Goal: Task Accomplishment & Management: Manage account settings

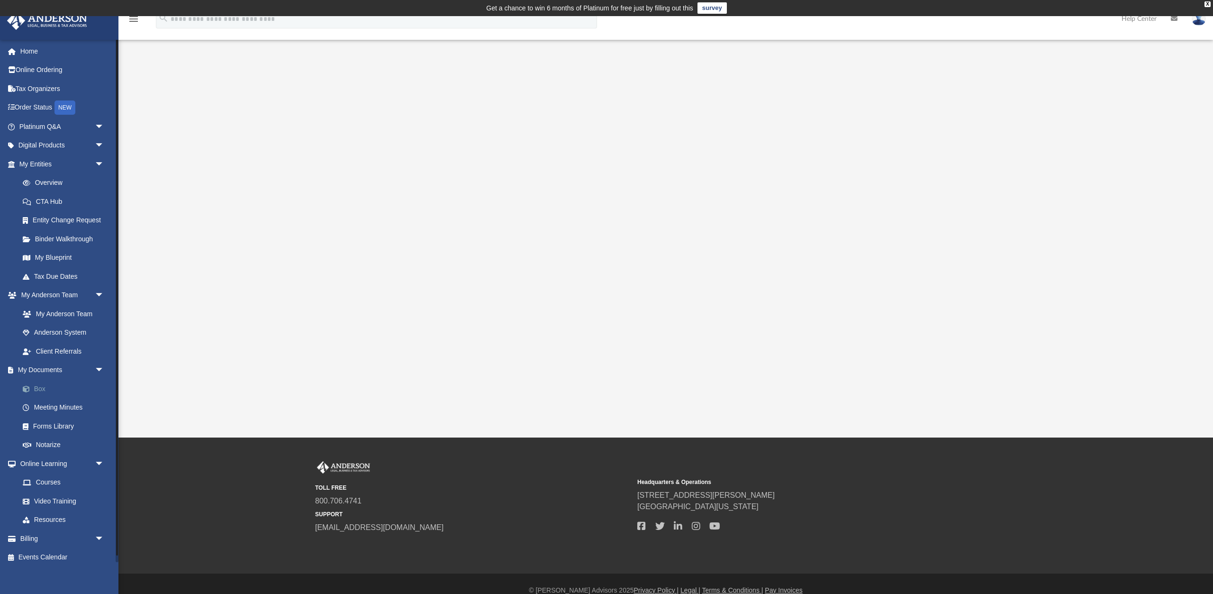
click at [43, 386] on link "Box" at bounding box center [65, 388] width 105 height 19
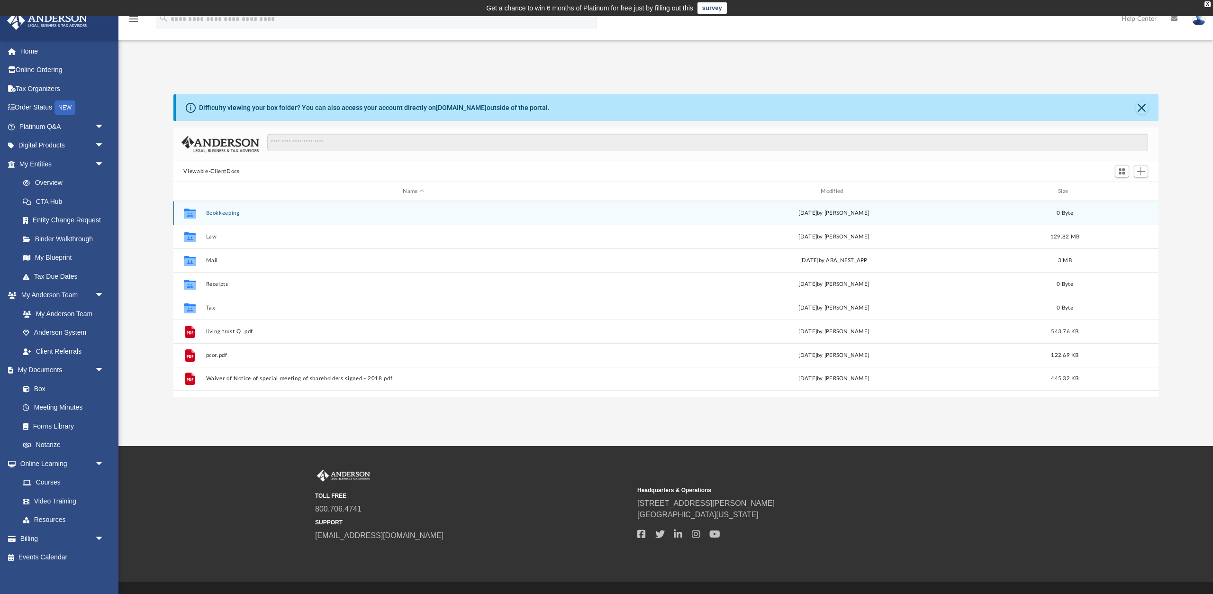
click at [213, 217] on div "Collaborated Folder Bookkeeping Fri Oct 11 2024 by Kaelyn Blunt 0 Byte" at bounding box center [665, 213] width 985 height 24
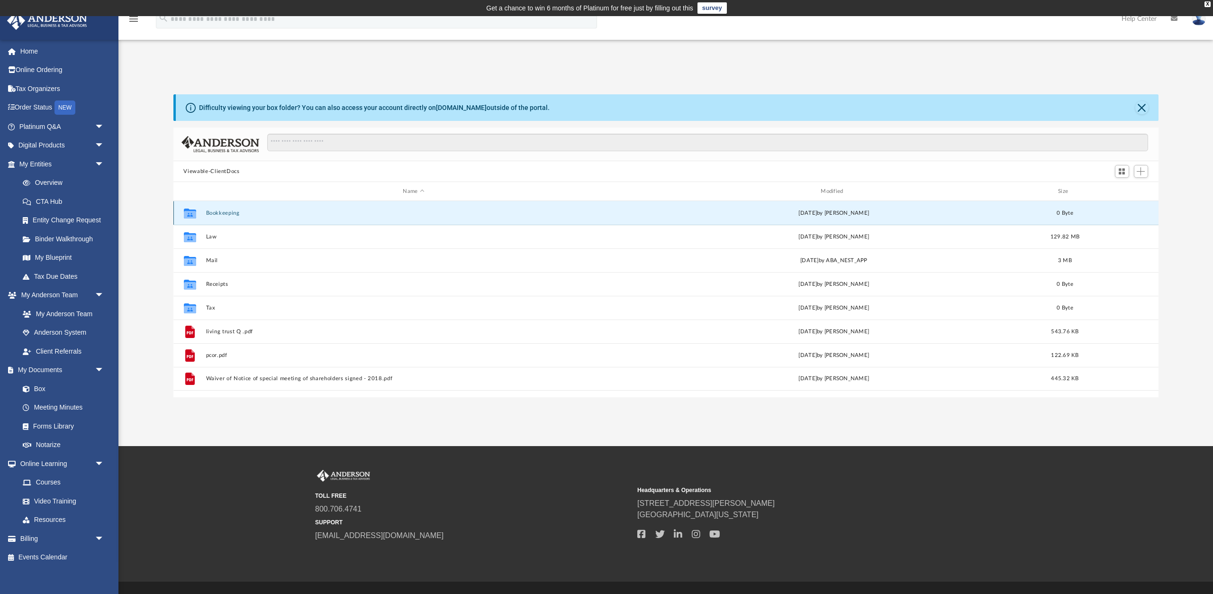
click at [217, 214] on button "Bookkeeping" at bounding box center [414, 213] width 416 height 6
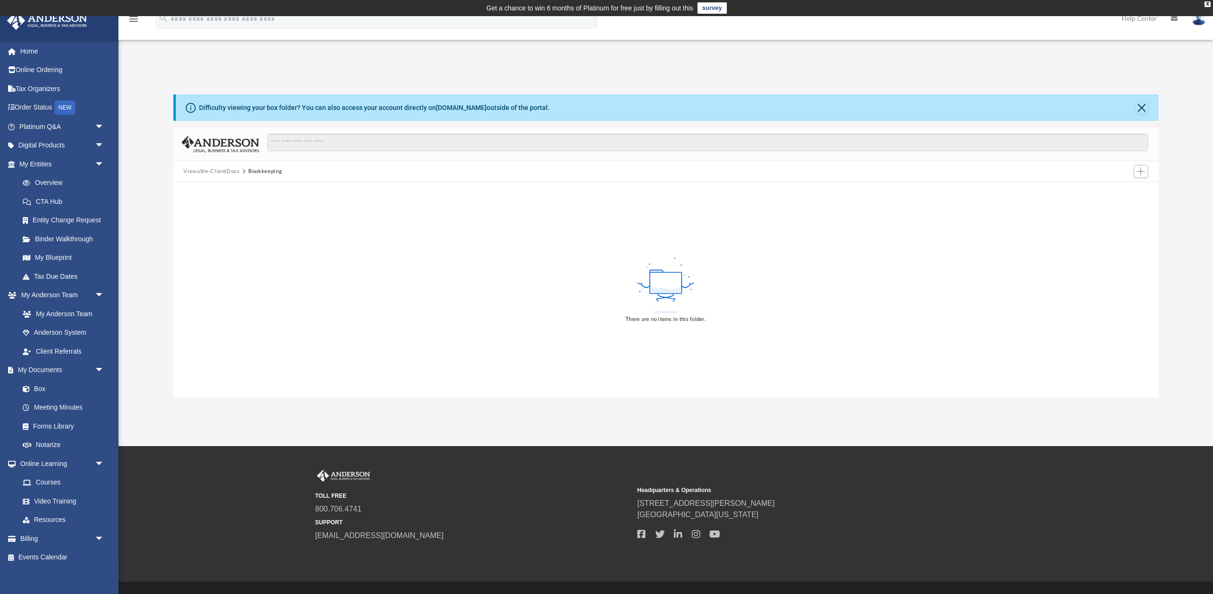
click at [400, 277] on div "There are no items in this folder." at bounding box center [665, 289] width 985 height 215
click at [1135, 106] on div "Difficulty viewing your box folder? You can also access your account directly o…" at bounding box center [667, 107] width 983 height 27
click at [1139, 105] on button "Close" at bounding box center [1141, 107] width 13 height 13
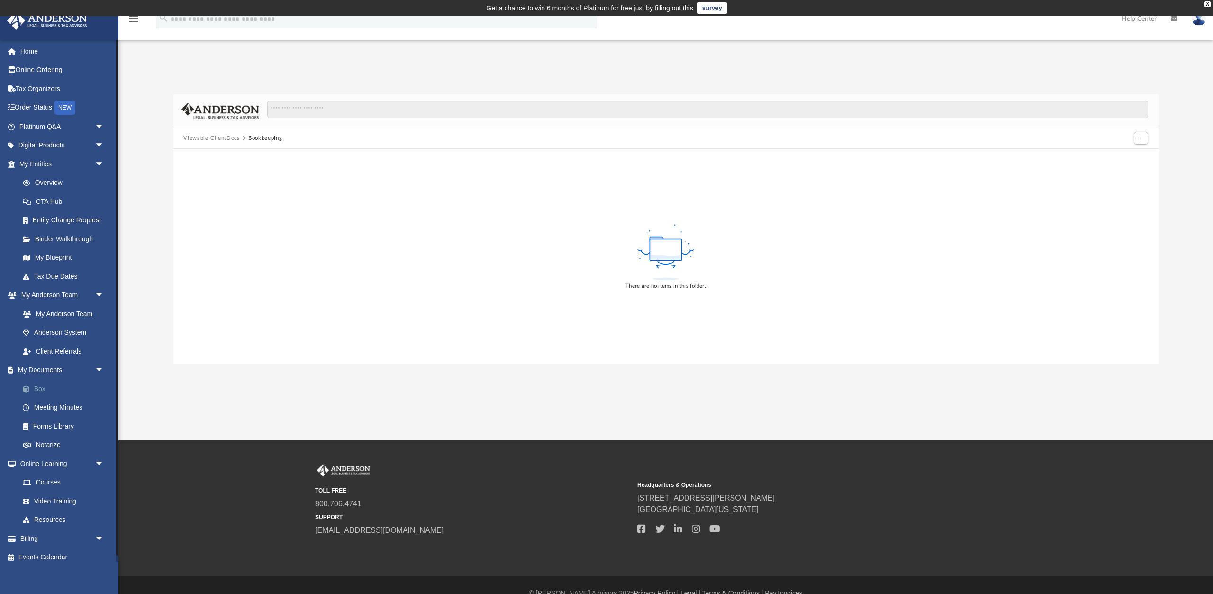
click at [36, 391] on link "Box" at bounding box center [65, 388] width 105 height 19
click at [38, 388] on link "Box" at bounding box center [65, 388] width 105 height 19
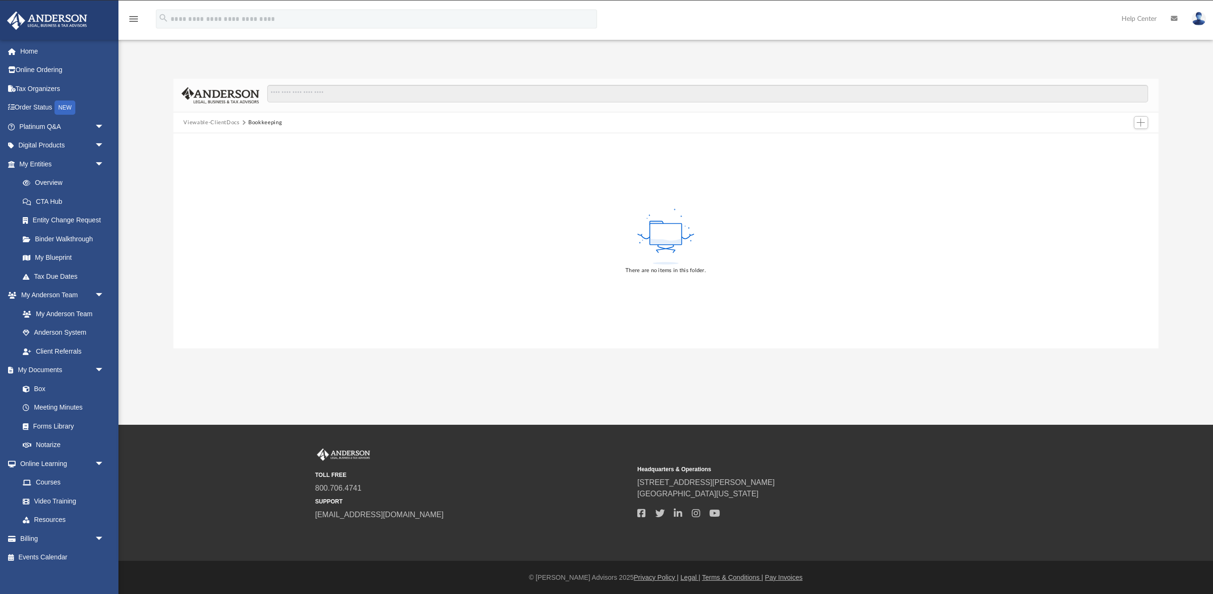
scroll to position [2, 0]
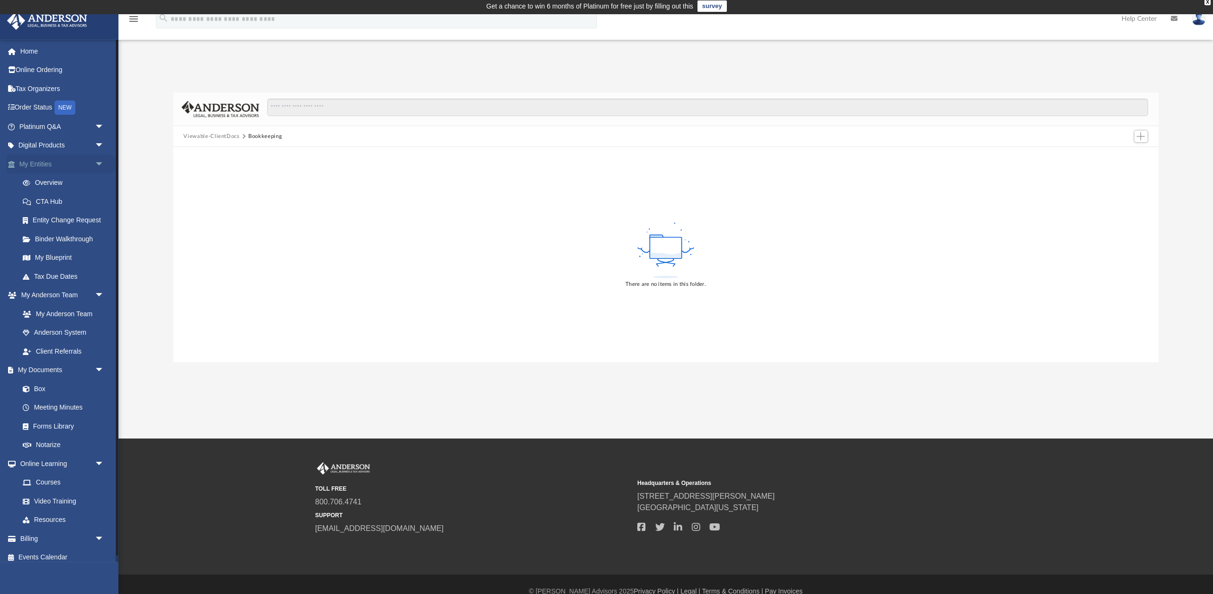
click at [39, 163] on link "My Entities arrow_drop_down" at bounding box center [63, 163] width 112 height 19
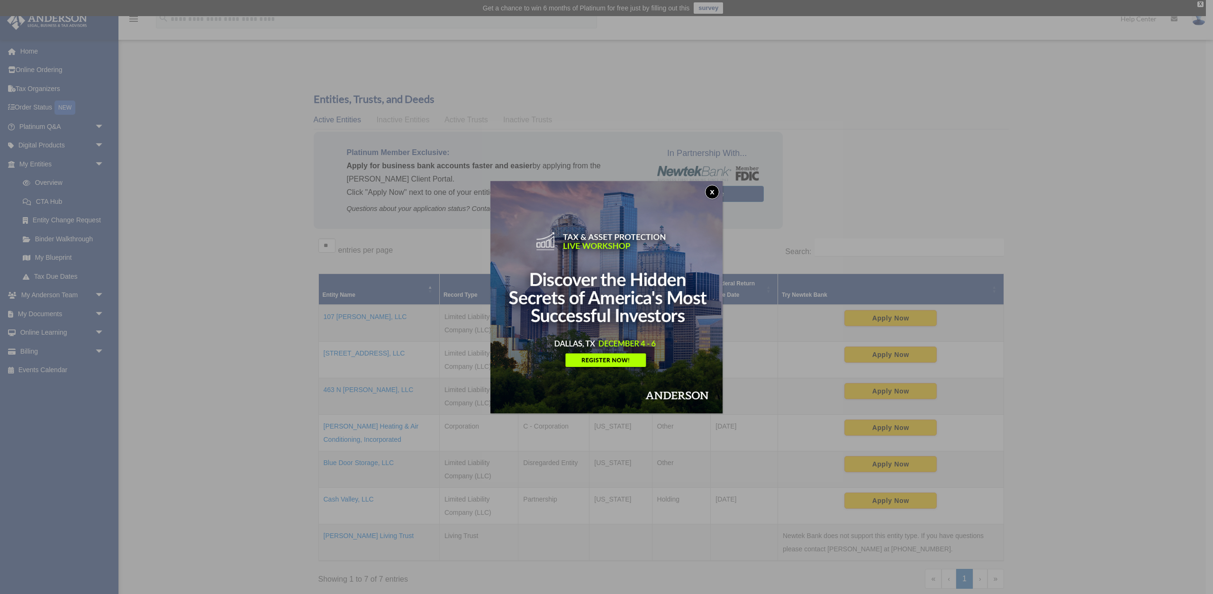
click at [711, 188] on button "x" at bounding box center [712, 192] width 14 height 14
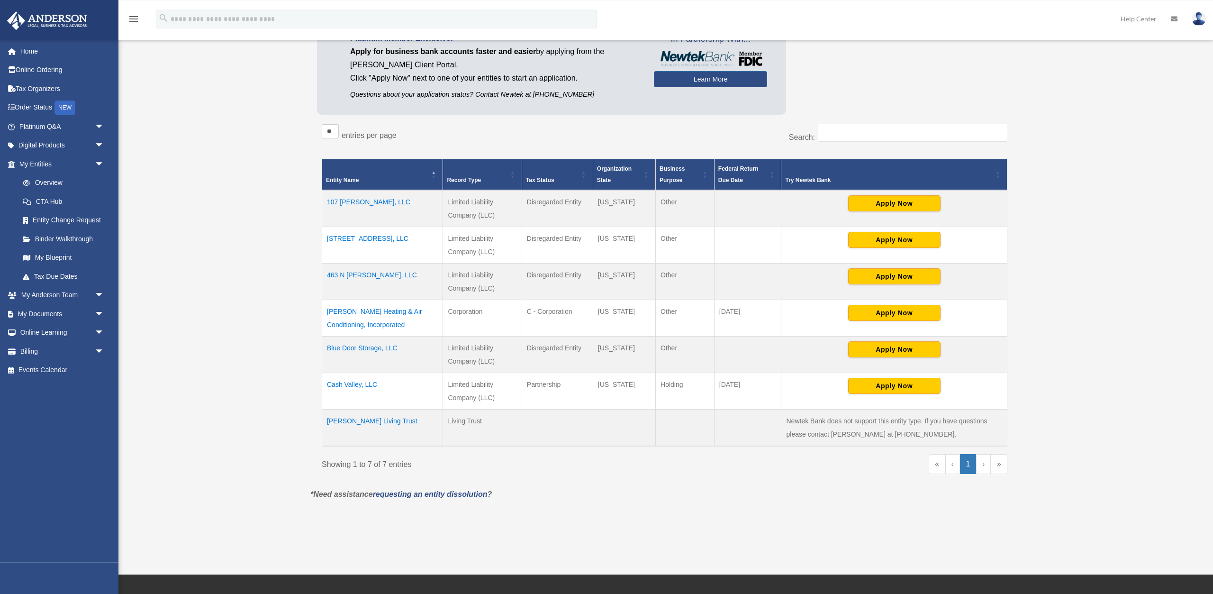
scroll to position [125, 0]
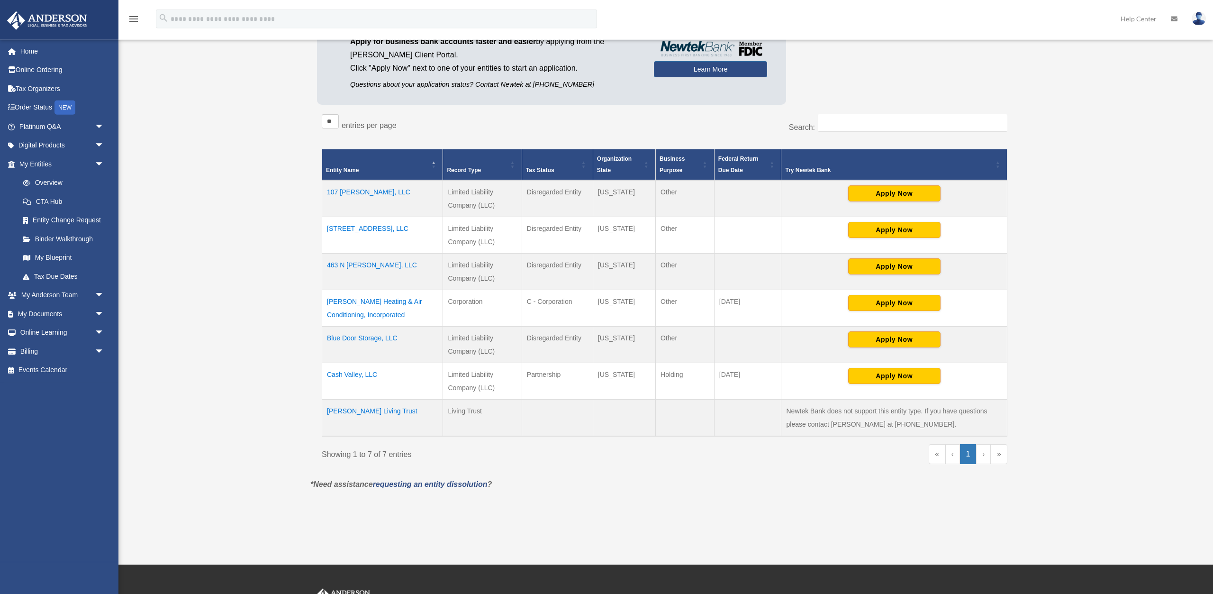
click at [373, 225] on td "[STREET_ADDRESS], LLC" at bounding box center [382, 235] width 121 height 36
click at [373, 225] on body "X Get a chance to win 6 months of Platinum for free just by filling out this su…" at bounding box center [606, 308] width 1213 height 867
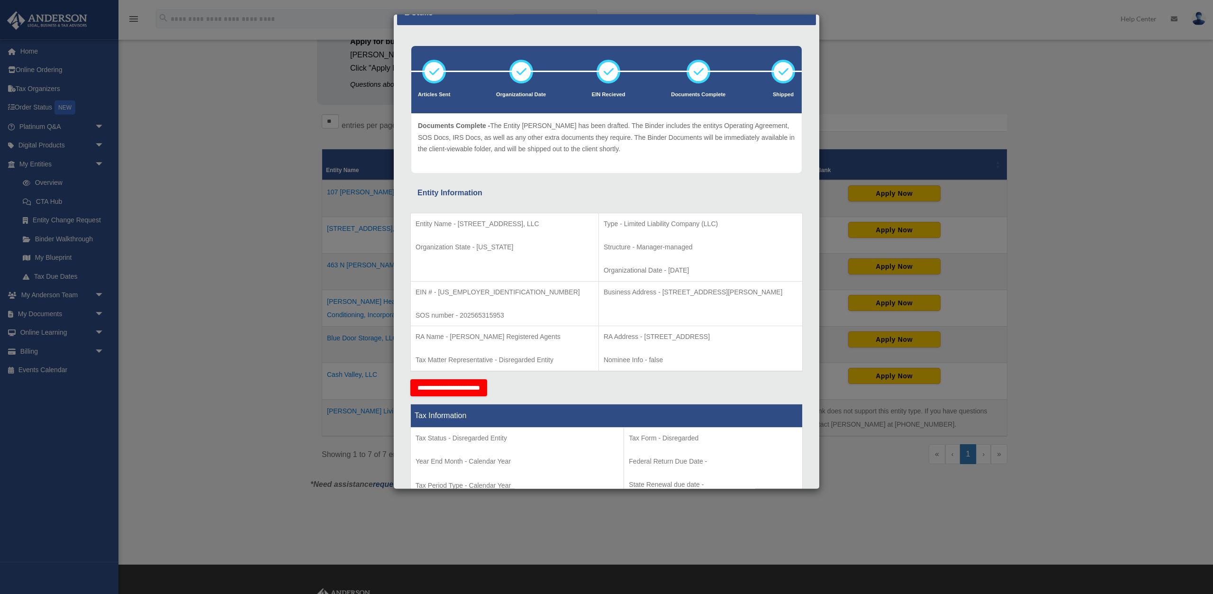
scroll to position [23, 0]
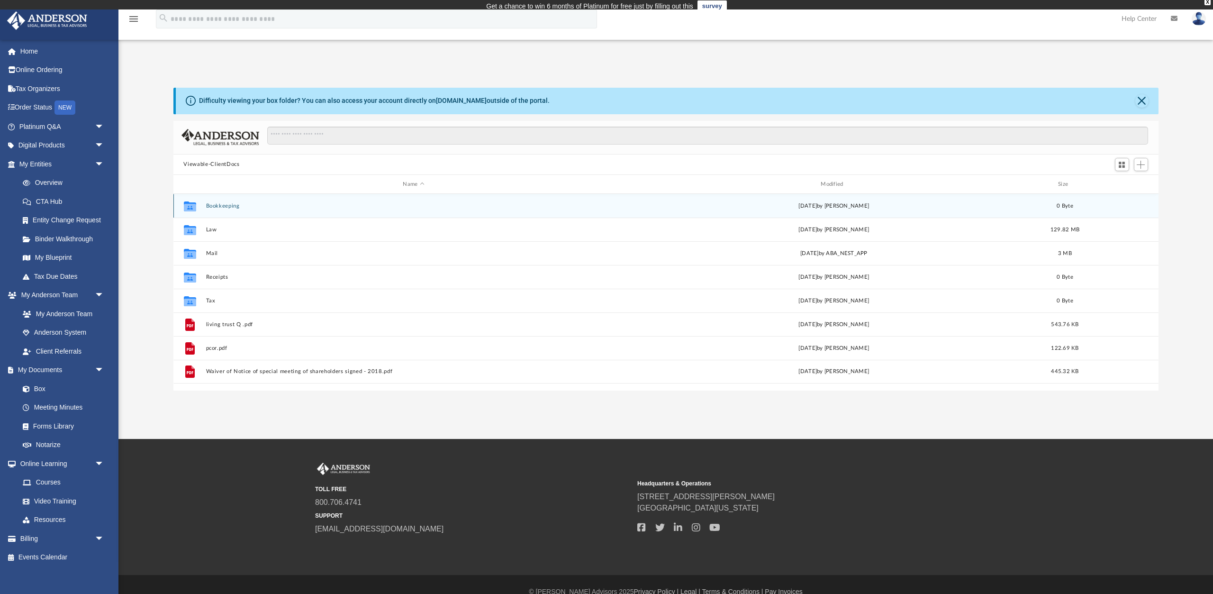
scroll to position [215, 985]
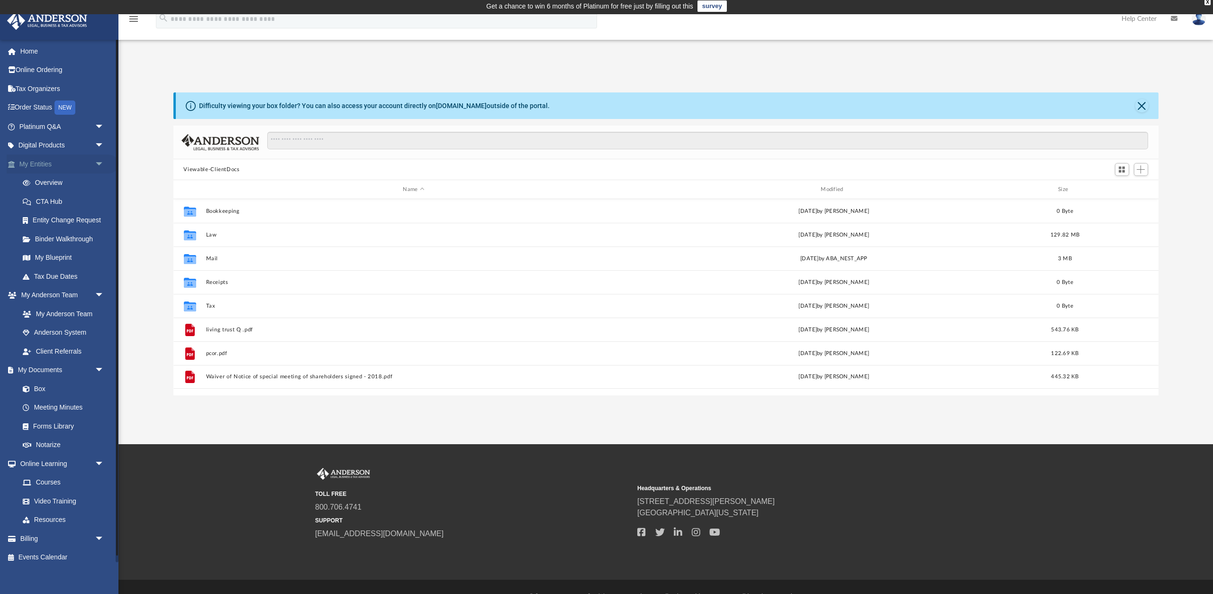
click at [34, 162] on link "My Entities arrow_drop_down" at bounding box center [63, 163] width 112 height 19
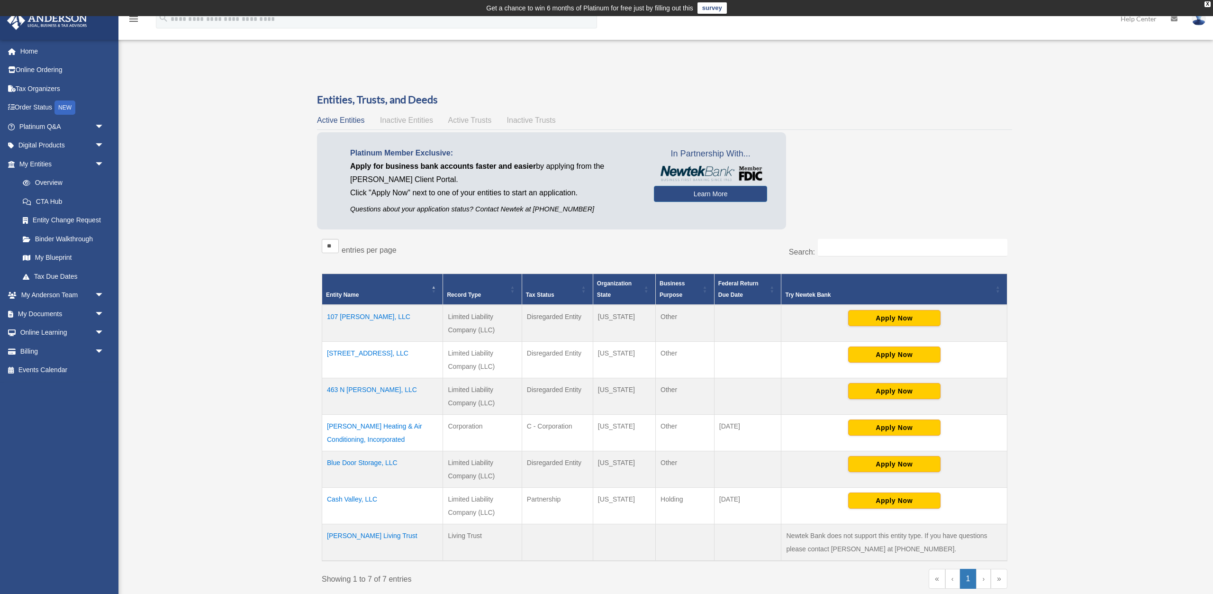
click at [349, 497] on td "Cash Valley, LLC" at bounding box center [382, 506] width 121 height 36
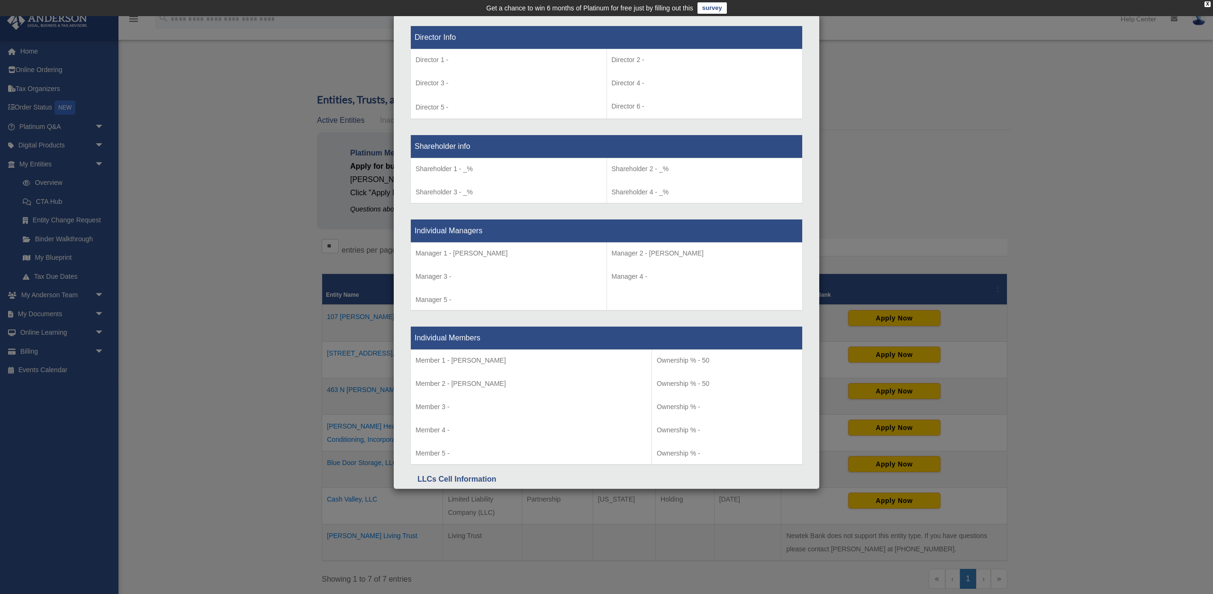
scroll to position [672, 0]
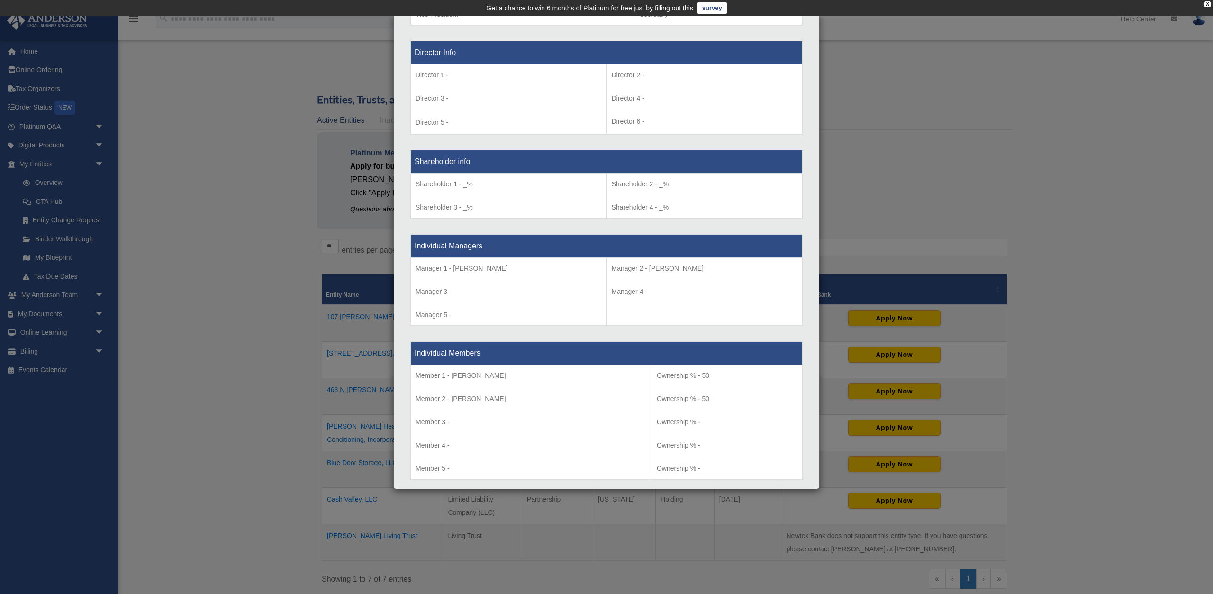
click at [1023, 140] on div "Details × Articles Sent Organizational Date" at bounding box center [606, 297] width 1213 height 594
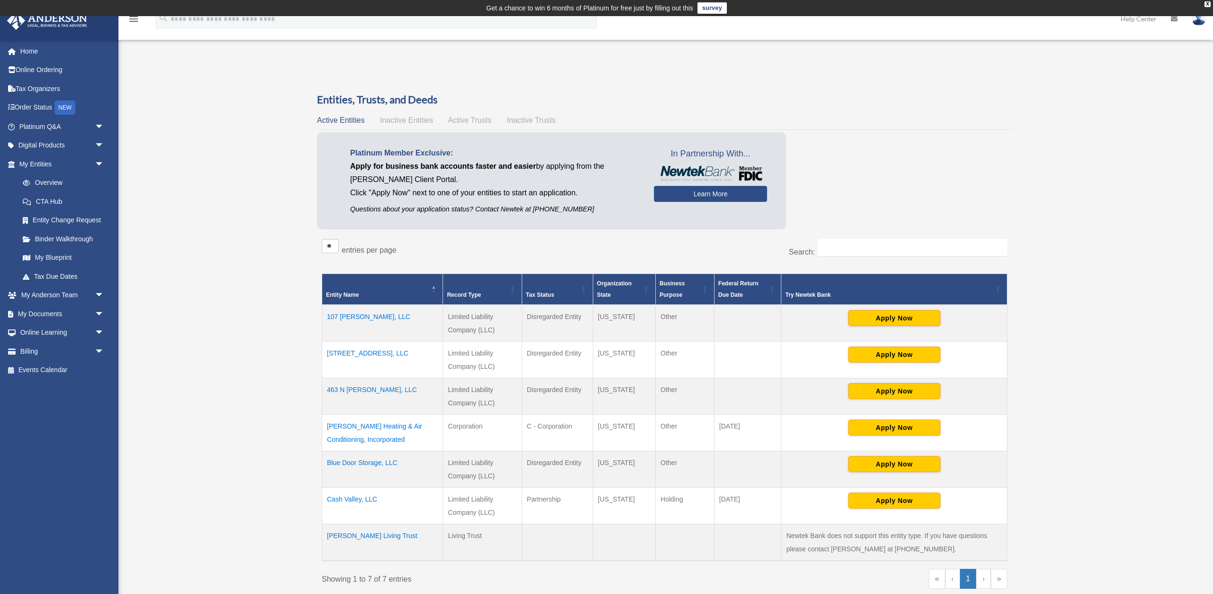
click at [368, 353] on td "137 E South Street, LLC" at bounding box center [382, 360] width 121 height 36
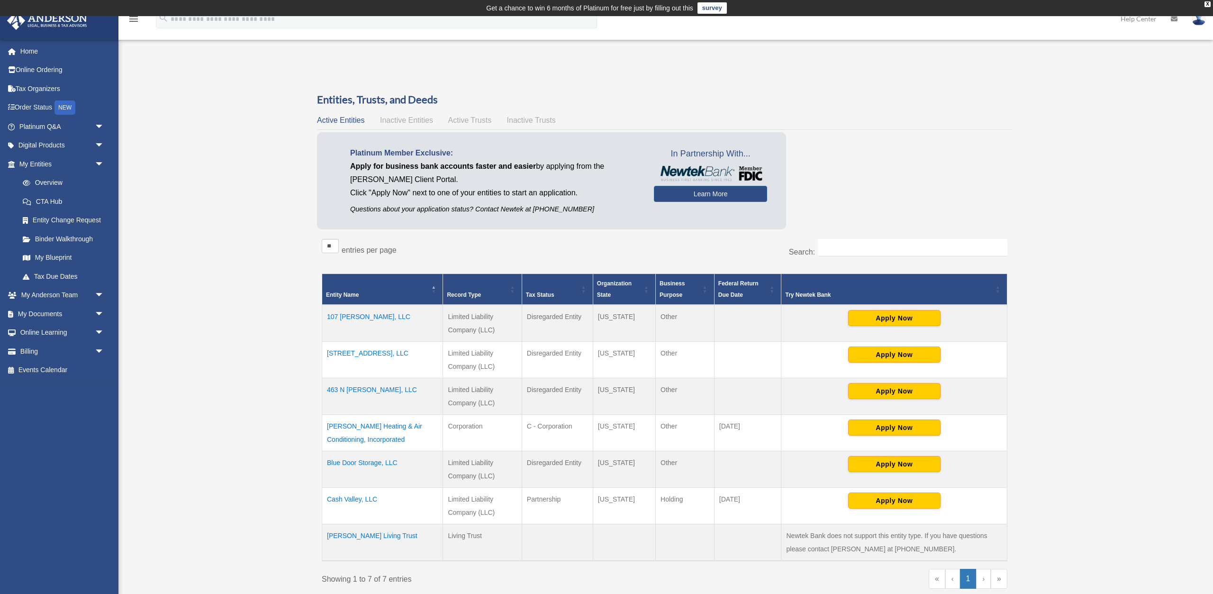
click at [349, 388] on td "463 N Warren, LLC" at bounding box center [382, 396] width 121 height 36
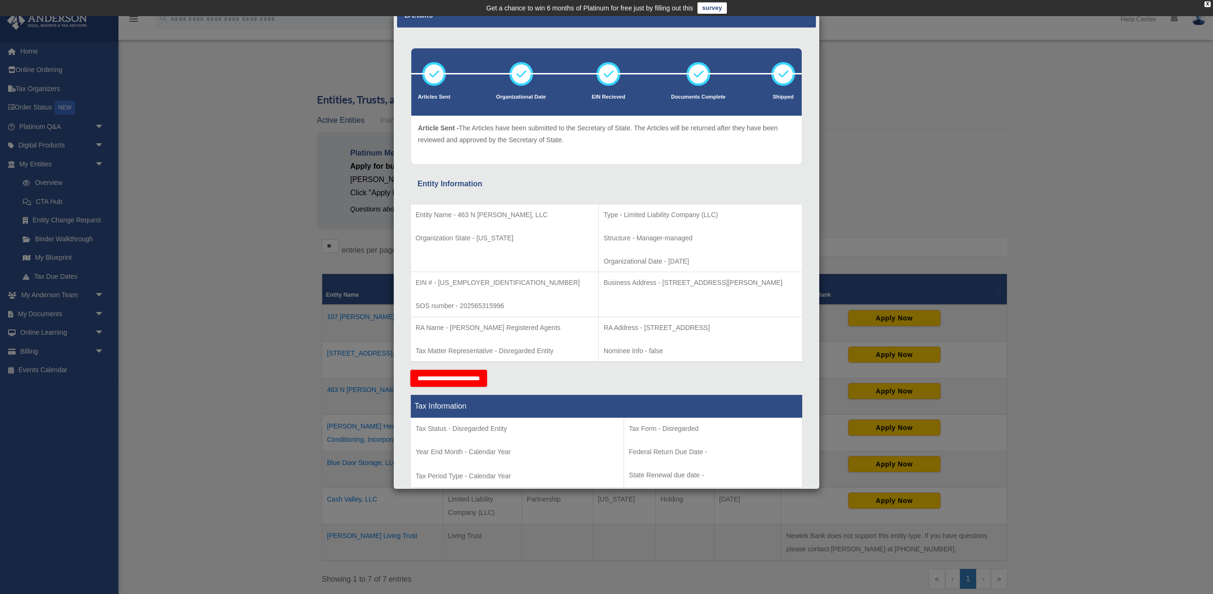
scroll to position [17, 0]
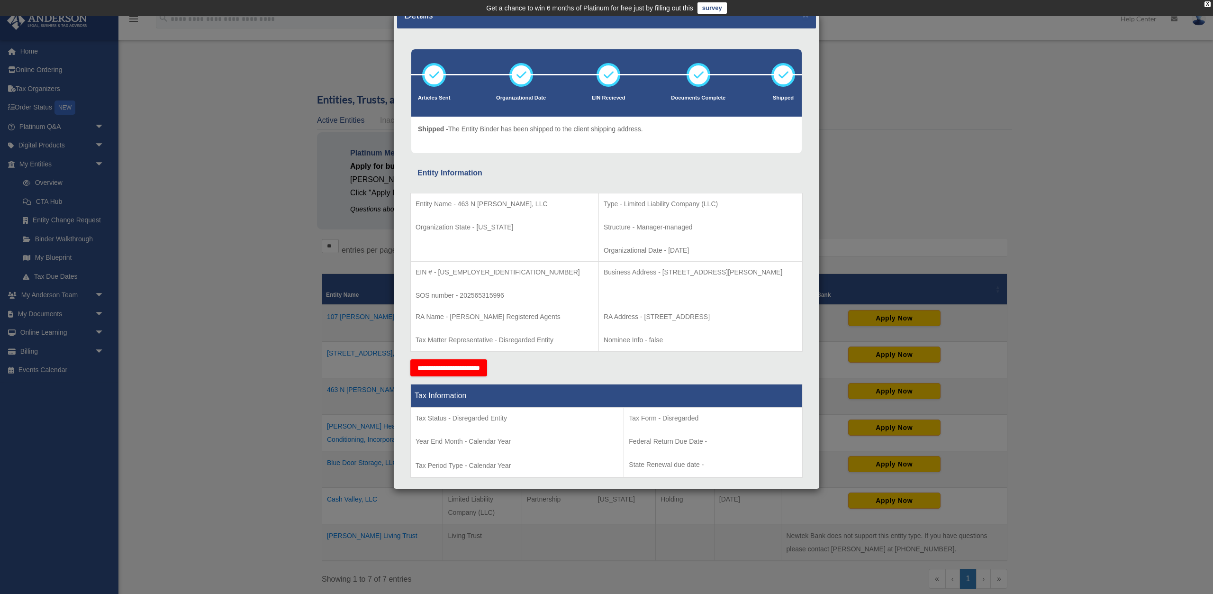
click at [238, 176] on div "Details × Articles Sent Organizational Date" at bounding box center [606, 297] width 1213 height 594
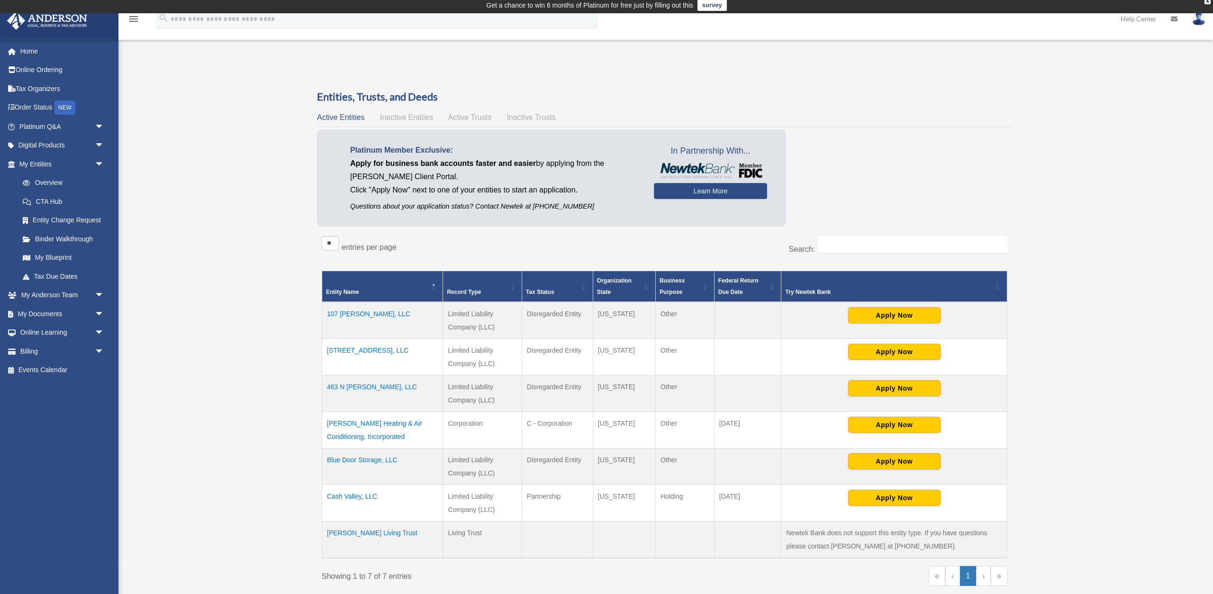
scroll to position [0, 0]
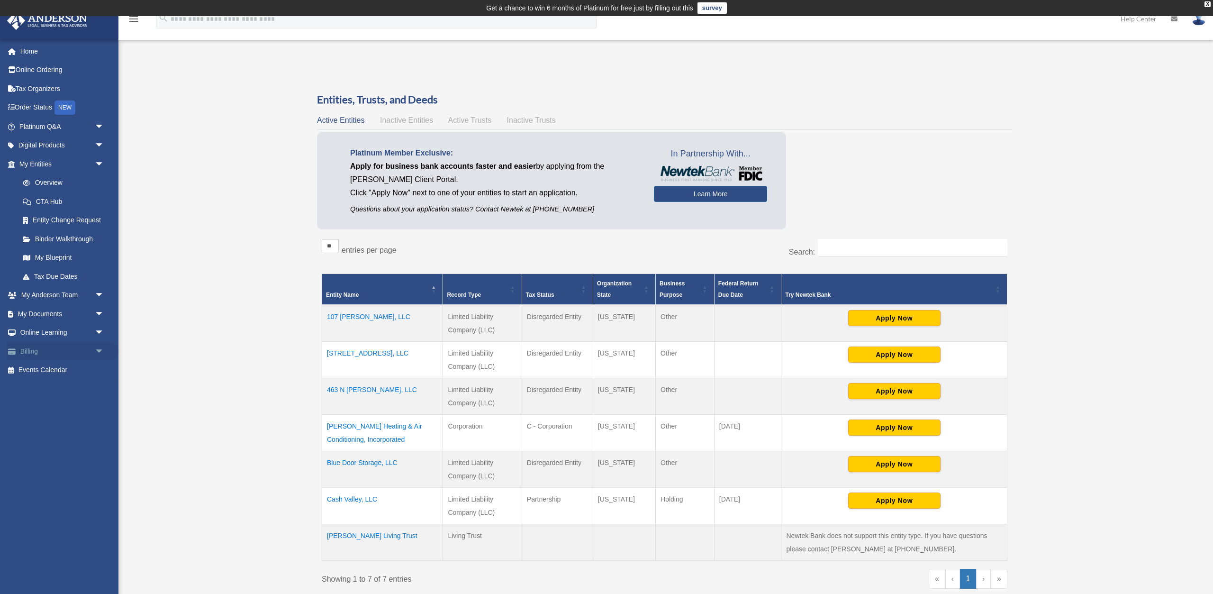
click at [33, 351] on link "Billing arrow_drop_down" at bounding box center [63, 351] width 112 height 19
click at [29, 348] on link "Billing arrow_drop_down" at bounding box center [63, 351] width 112 height 19
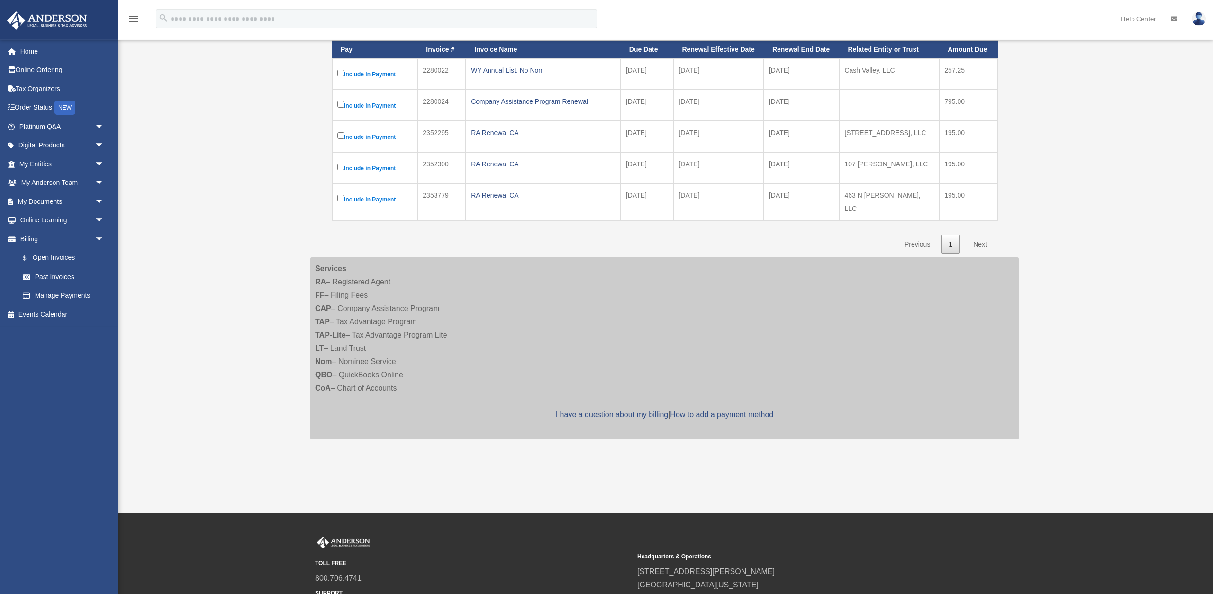
scroll to position [164, 0]
click at [983, 235] on link "Next" at bounding box center [980, 243] width 28 height 19
click at [982, 234] on link "Next" at bounding box center [980, 243] width 28 height 19
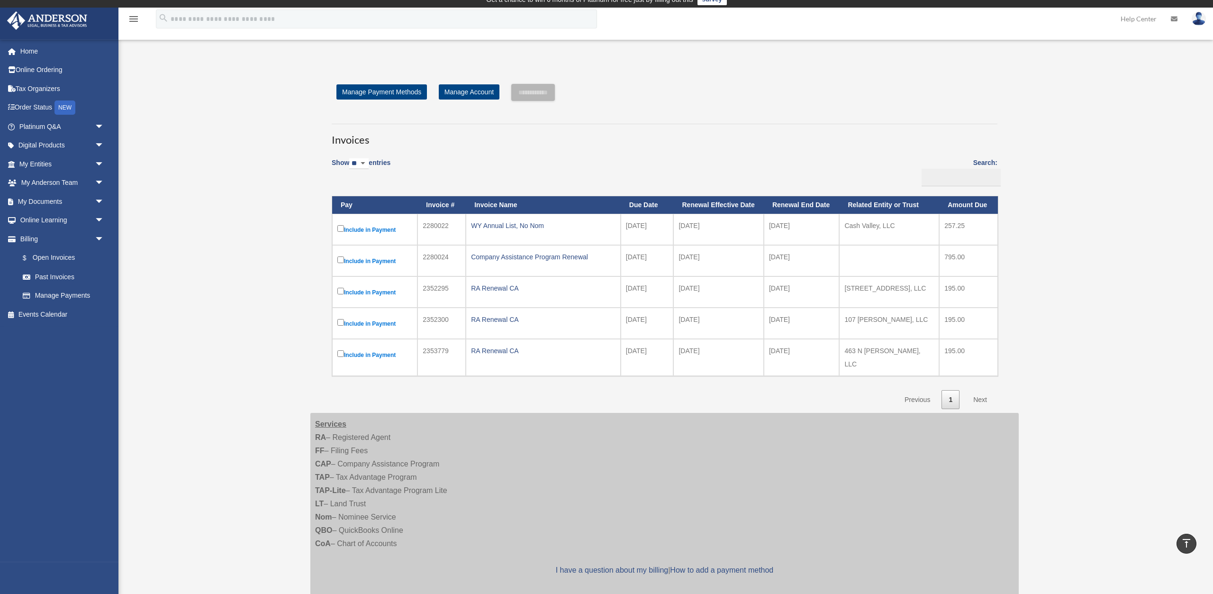
scroll to position [0, 0]
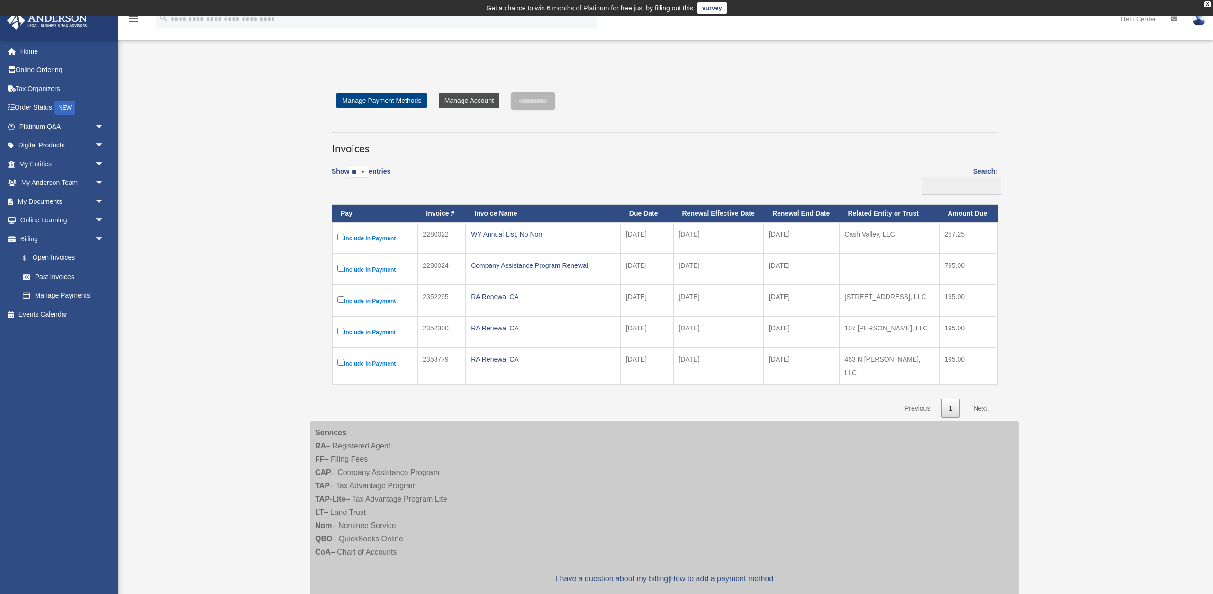
click at [482, 99] on link "Manage Account" at bounding box center [469, 100] width 61 height 15
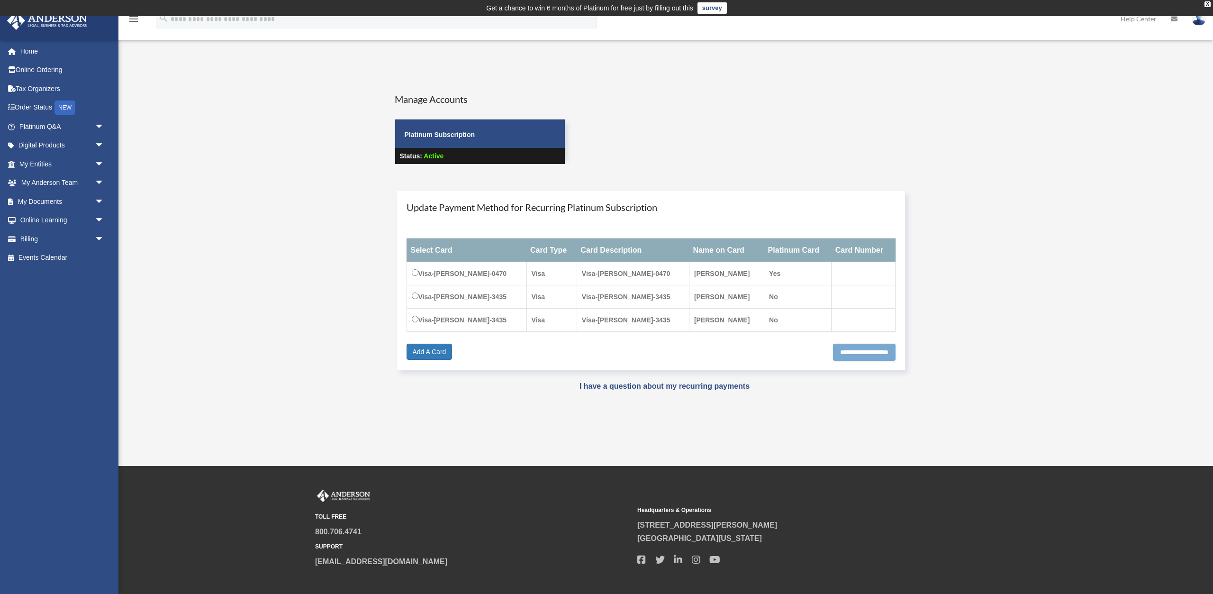
click at [844, 355] on input "**********" at bounding box center [864, 352] width 63 height 17
click at [845, 352] on input "**********" at bounding box center [864, 352] width 63 height 17
type input "**********"
click at [433, 349] on link "Add A Card" at bounding box center [430, 352] width 46 height 16
click at [212, 229] on div "User Account [EMAIL_ADDRESS][DOMAIN_NAME] Sign Out [EMAIL_ADDRESS][DOMAIN_NAME]…" at bounding box center [606, 240] width 1213 height 353
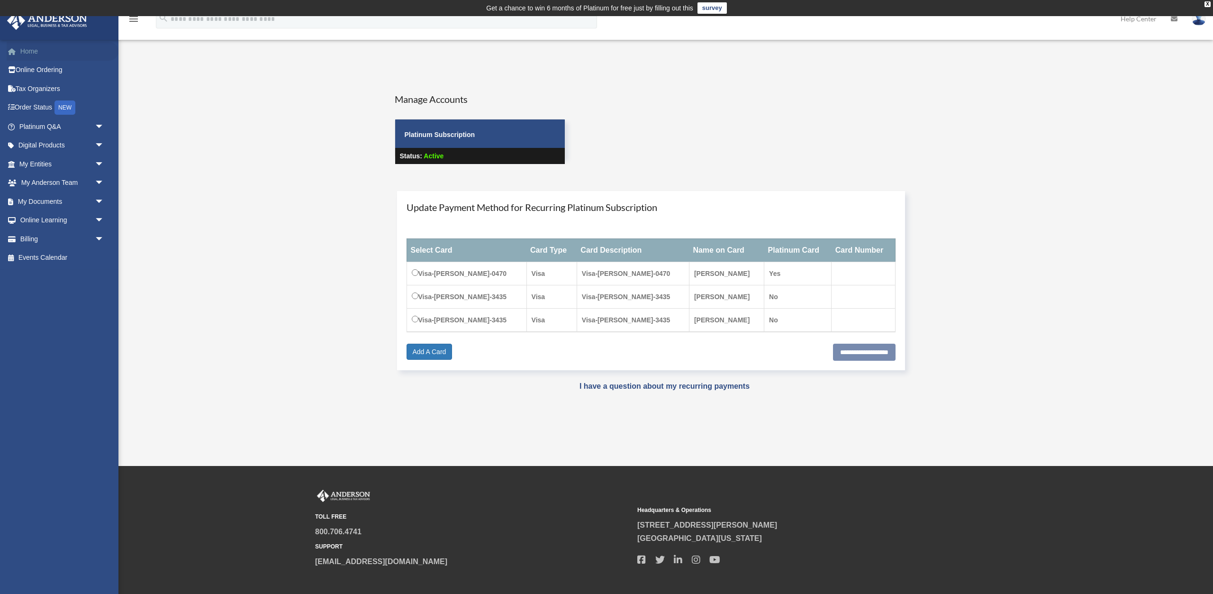
click at [31, 54] on link "Home" at bounding box center [63, 51] width 112 height 19
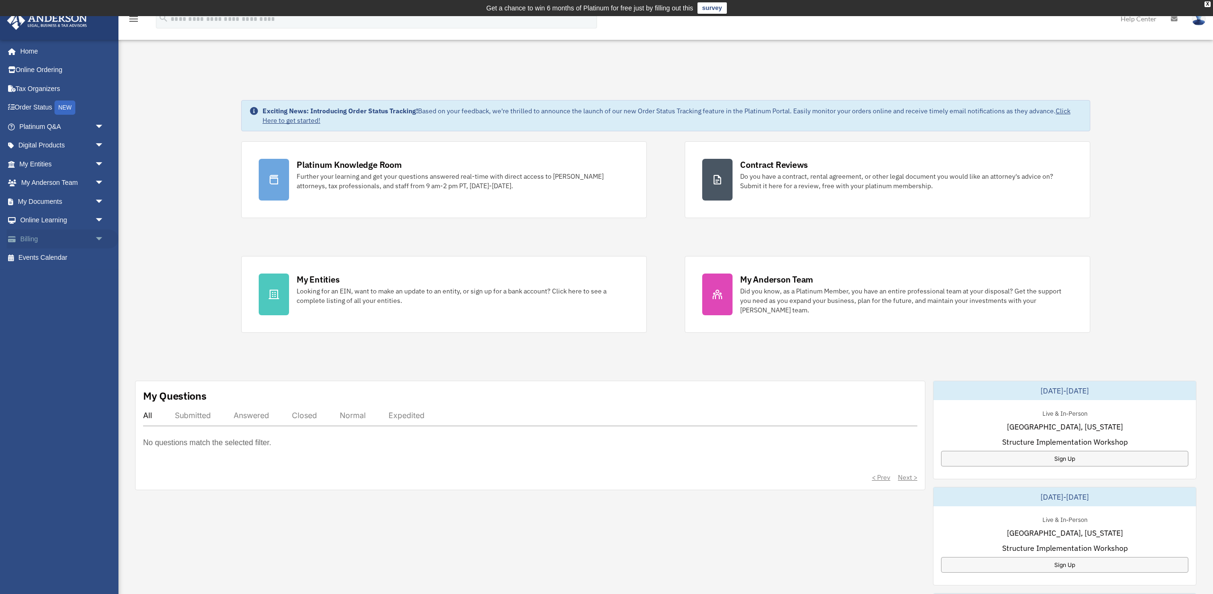
click at [22, 236] on link "Billing arrow_drop_down" at bounding box center [63, 238] width 112 height 19
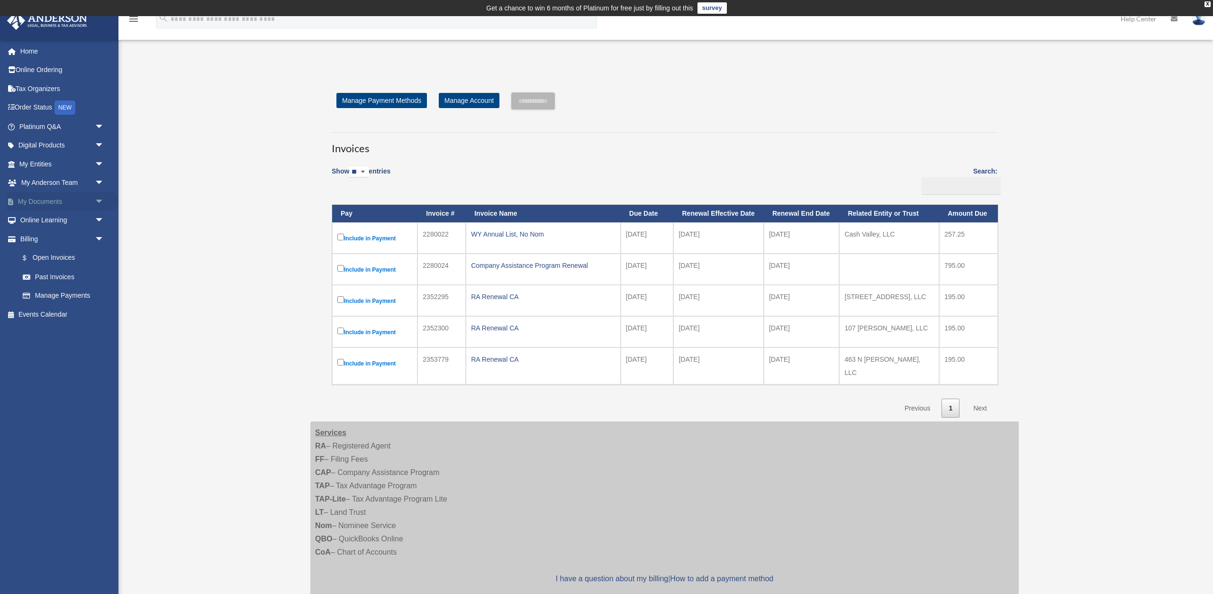
click at [59, 199] on link "My Documents arrow_drop_down" at bounding box center [63, 201] width 112 height 19
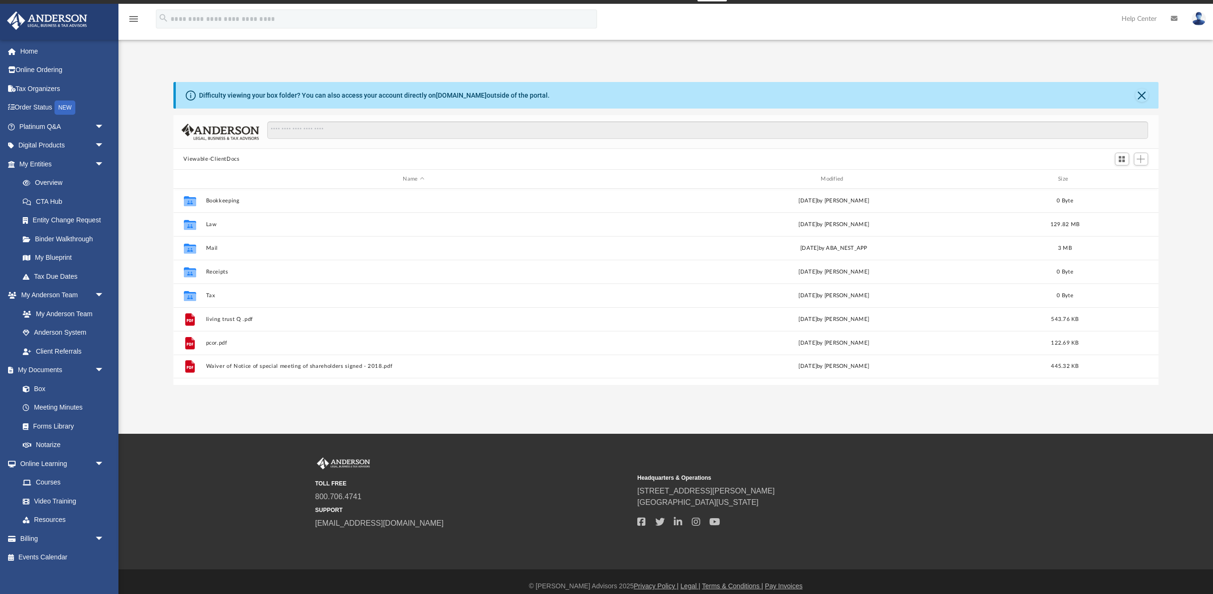
scroll to position [21, 0]
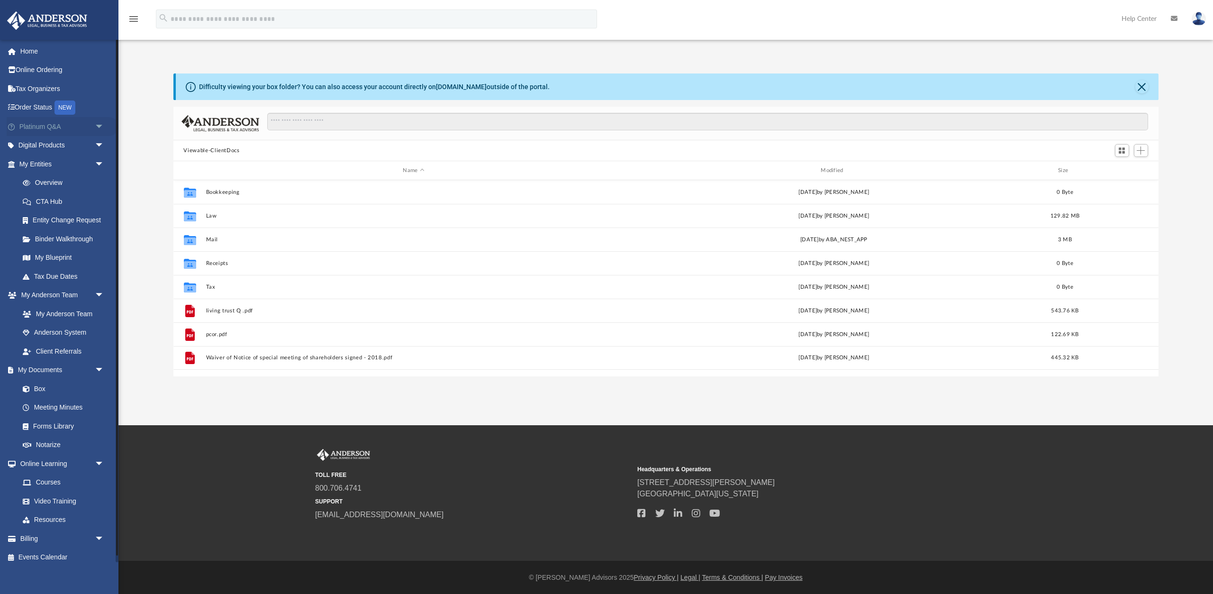
click at [35, 127] on link "Platinum Q&A arrow_drop_down" at bounding box center [63, 126] width 112 height 19
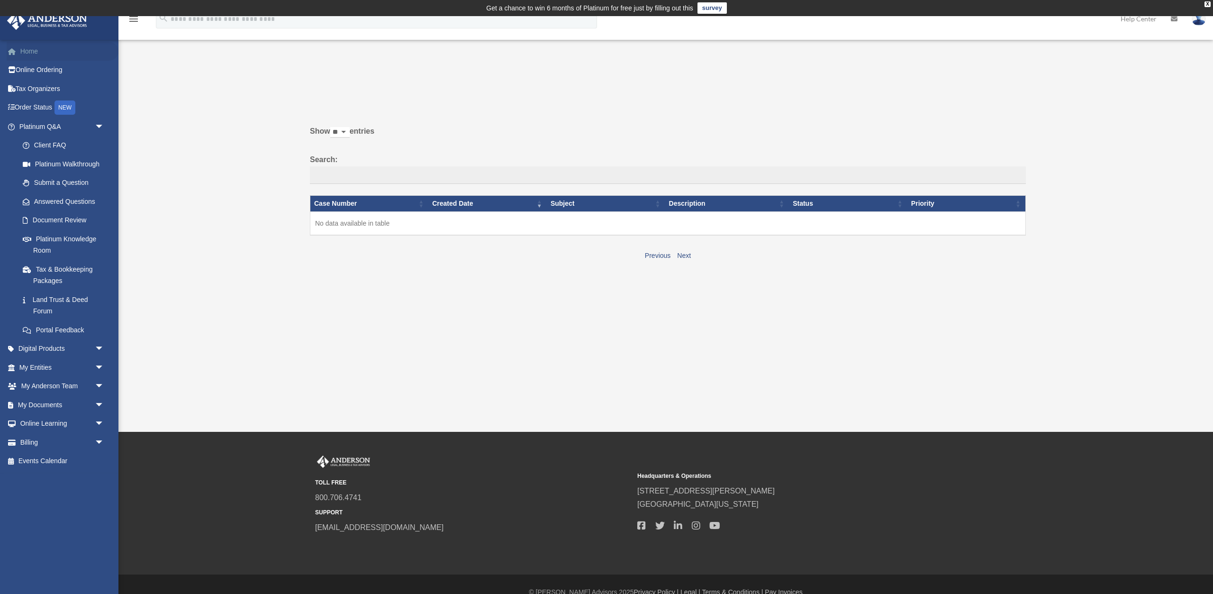
click at [21, 49] on link "Home" at bounding box center [63, 51] width 112 height 19
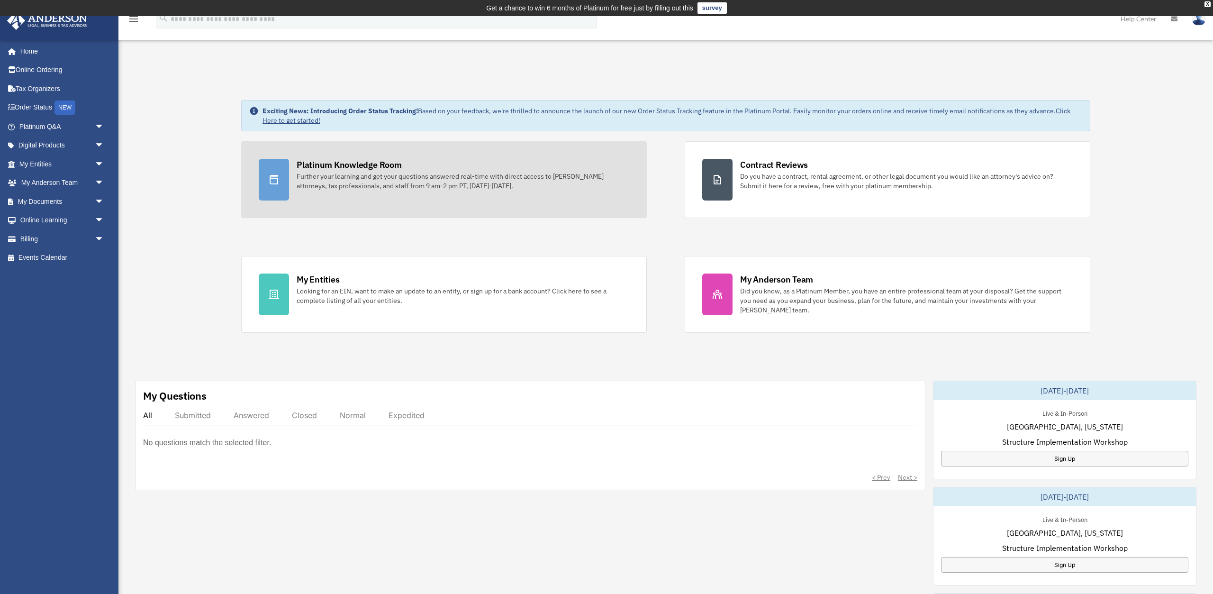
click at [282, 166] on div at bounding box center [274, 180] width 30 height 42
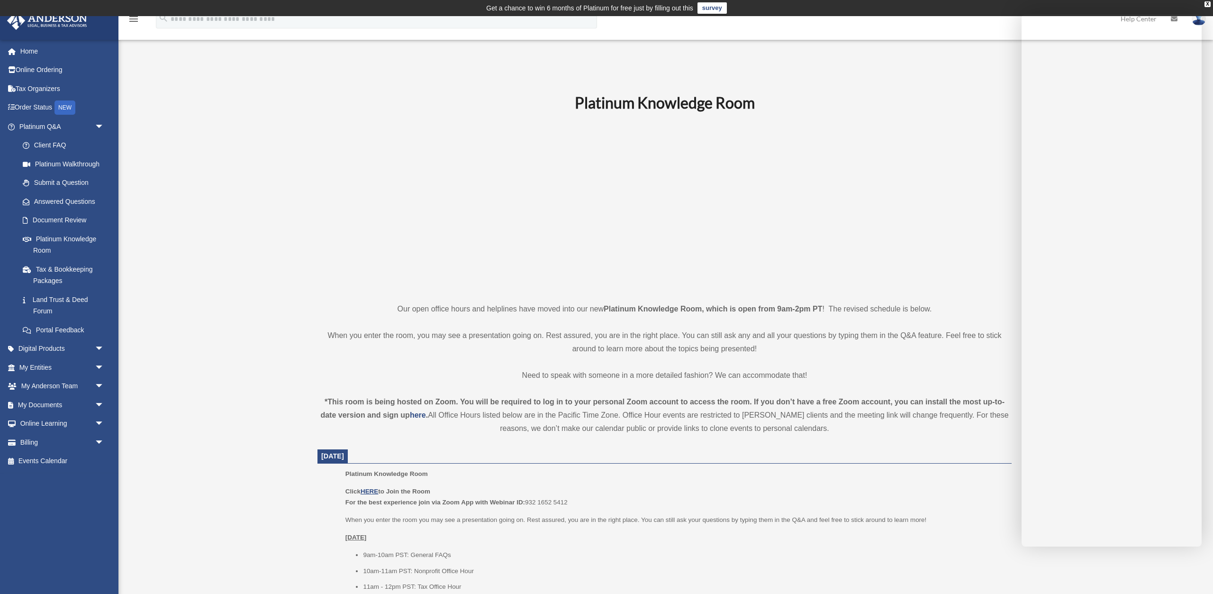
click at [368, 487] on p "Click HERE to Join the Room For the best experience join via Zoom App with Webi…" at bounding box center [675, 497] width 660 height 22
click at [368, 489] on u "HERE" at bounding box center [370, 491] width 18 height 7
